Goal: Check status: Check status

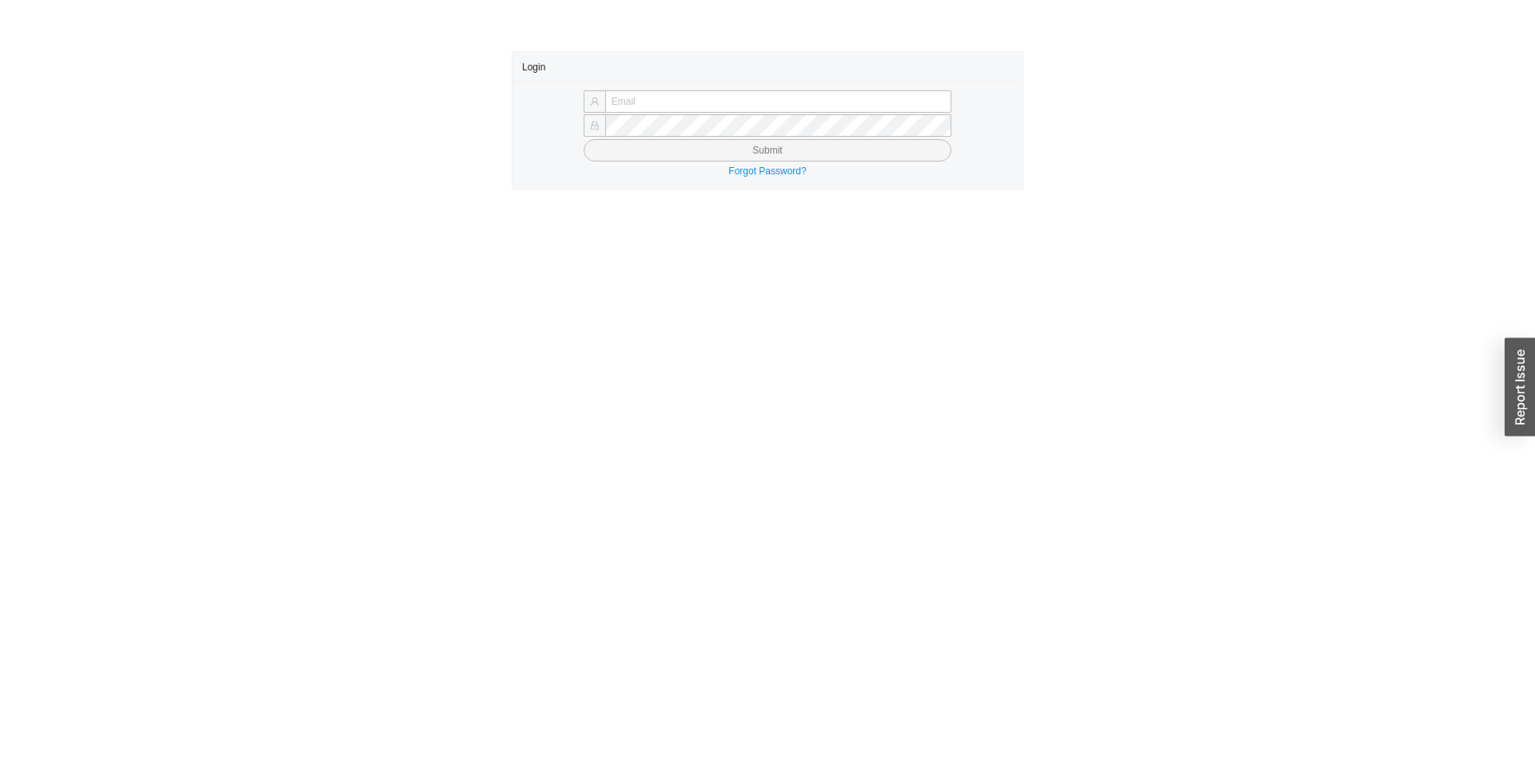
type input "rgreenberger@qualitybath.com"
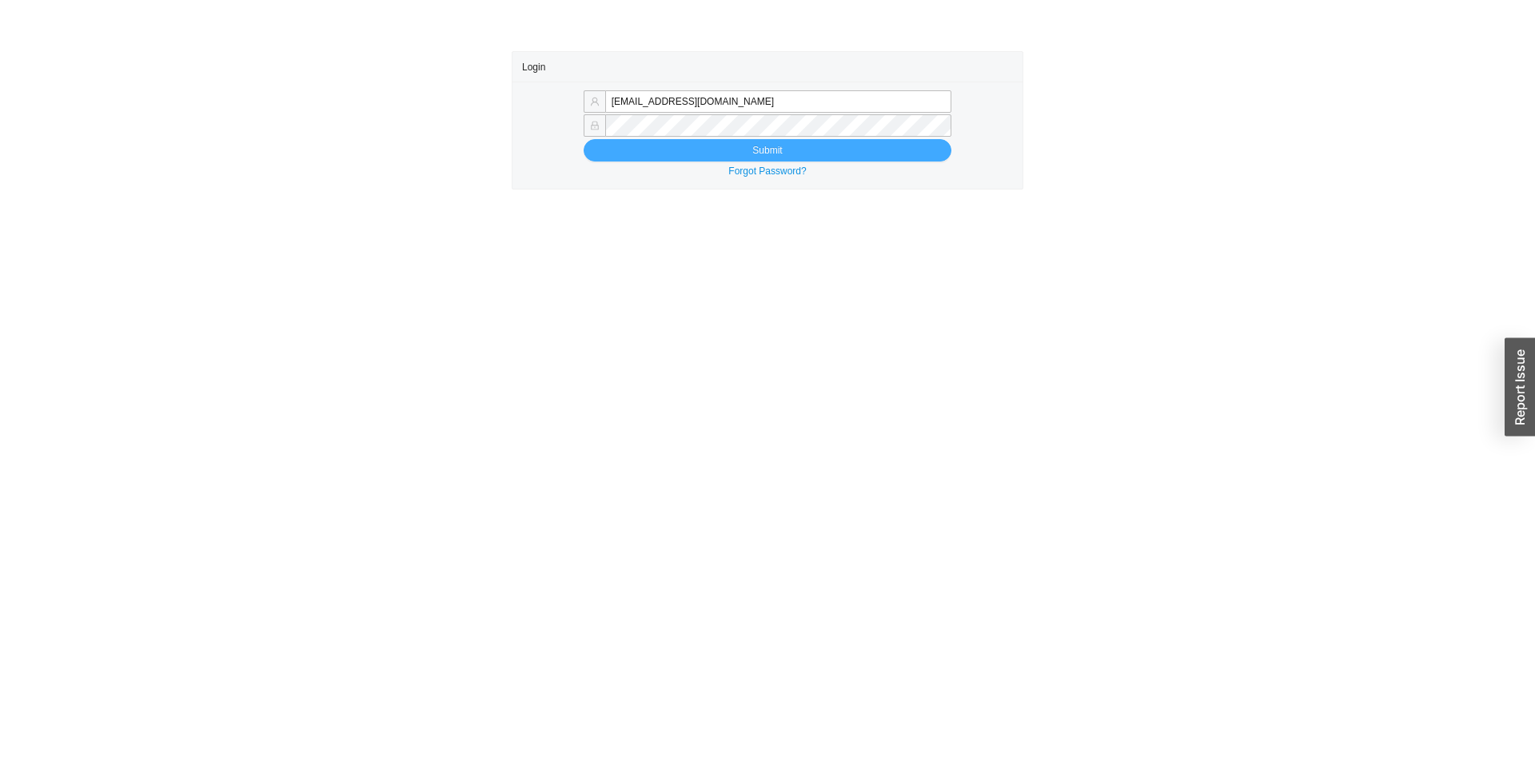
click at [687, 153] on button "Submit" at bounding box center [768, 150] width 368 height 22
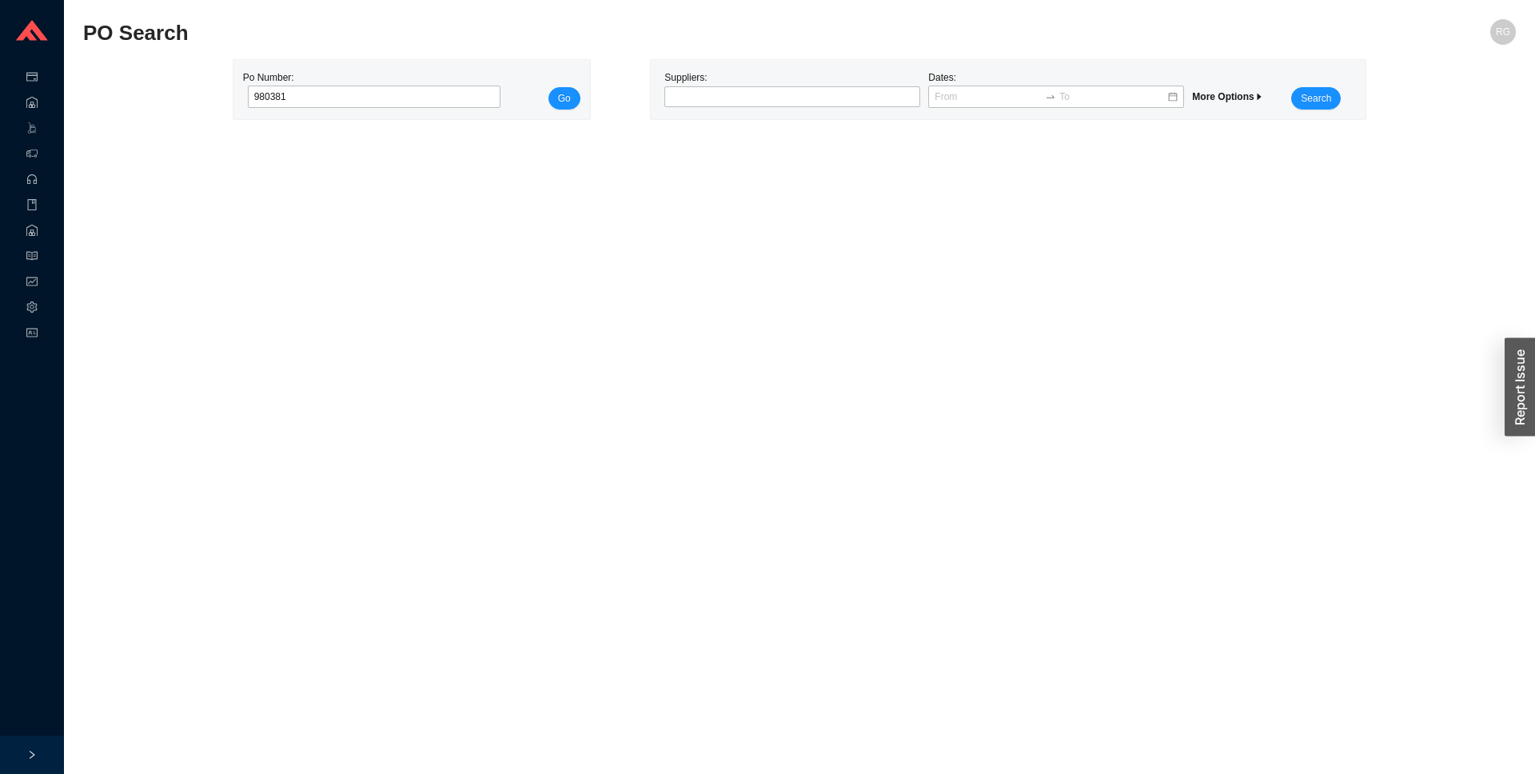
type input "980381"
click button "Go" at bounding box center [564, 98] width 32 height 22
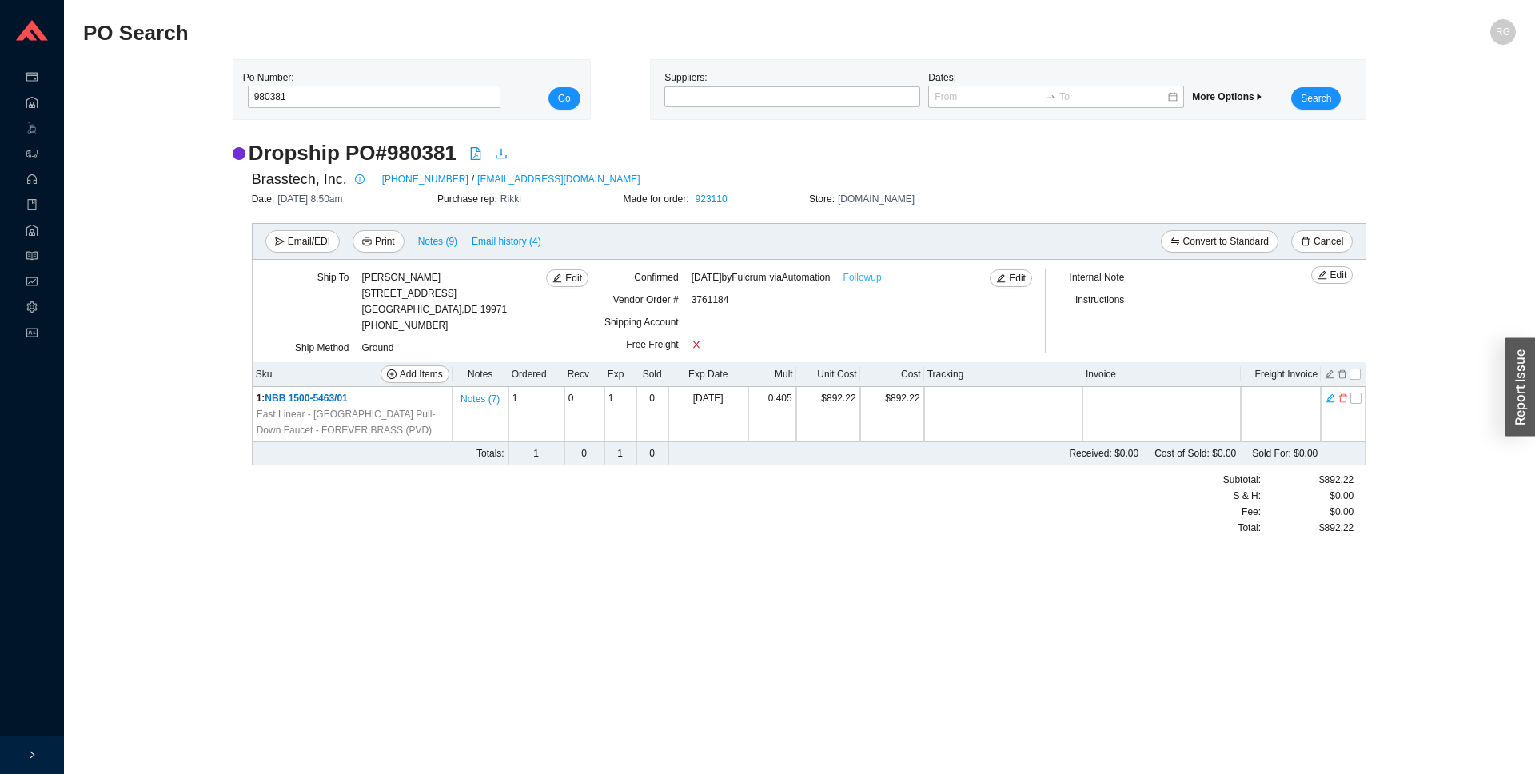
click at [882, 283] on link "Followup" at bounding box center [862, 277] width 38 height 16
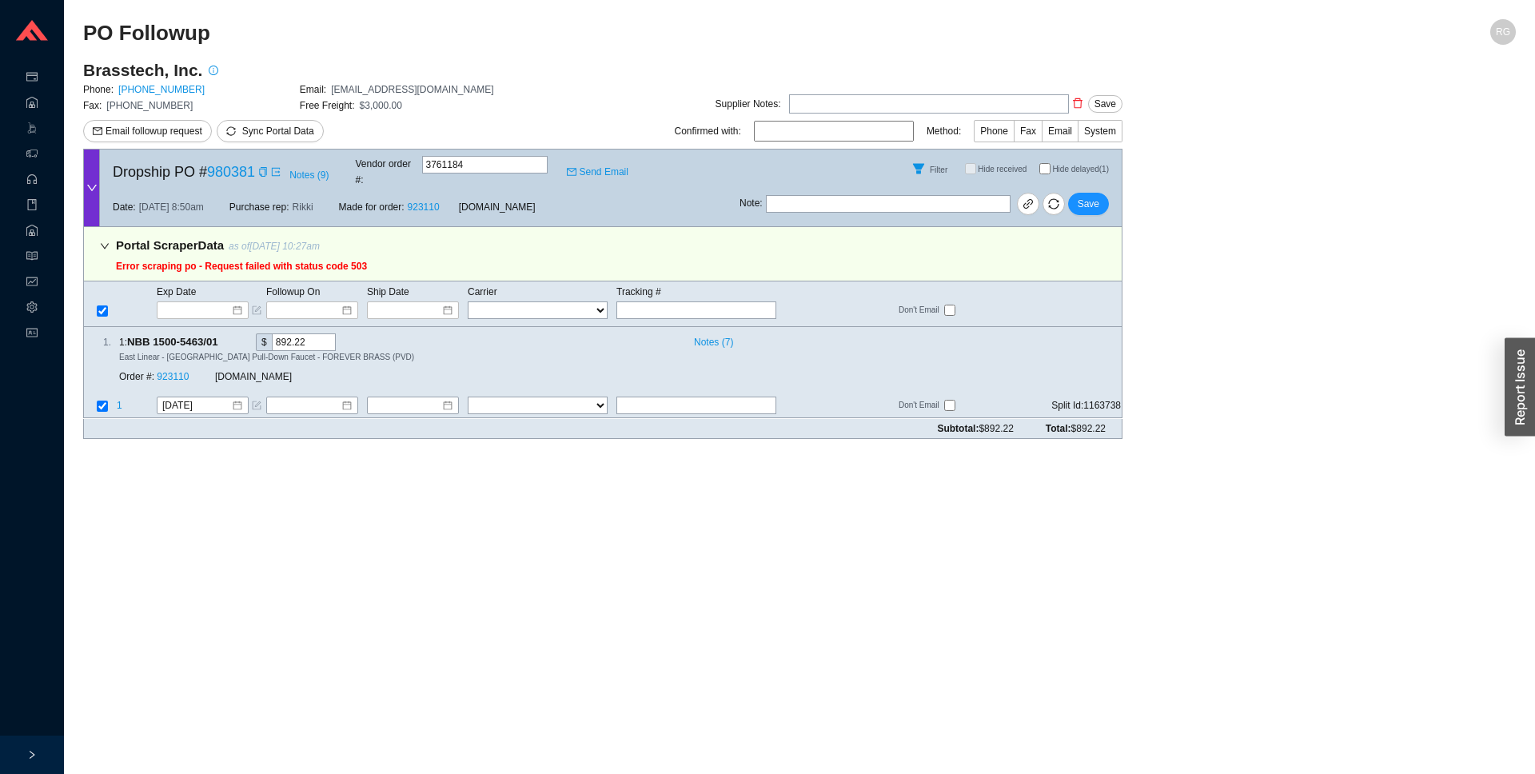
drag, startPoint x: 240, startPoint y: 233, endPoint x: 42, endPoint y: 261, distance: 200.1
click at [244, 253] on div "Portal Scraper Data as of 8/26/25 10:27am Error scraping po - Request failed wi…" at bounding box center [241, 257] width 251 height 44
